Goal: Task Accomplishment & Management: Manage account settings

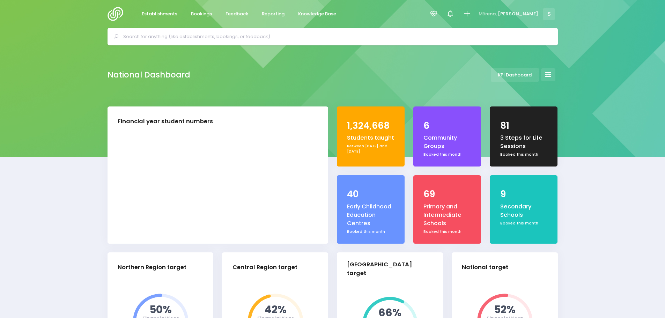
select select "5"
click at [237, 12] on span "Feedback" at bounding box center [236, 13] width 23 height 7
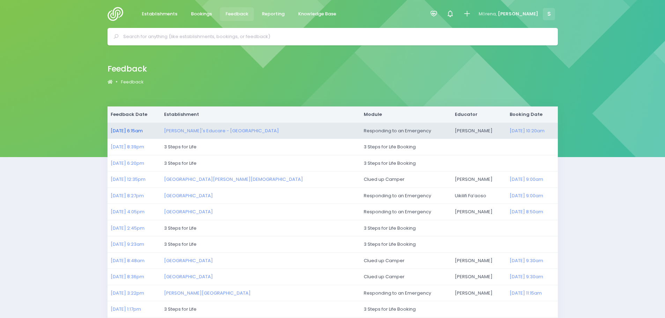
click at [139, 129] on link "25/08/2025 6:15am" at bounding box center [127, 130] width 32 height 7
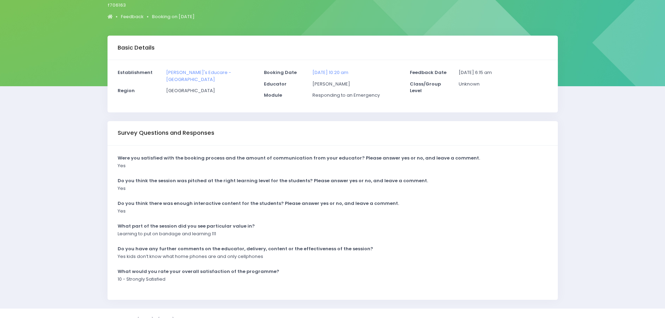
scroll to position [84, 0]
